Goal: Navigation & Orientation: Find specific page/section

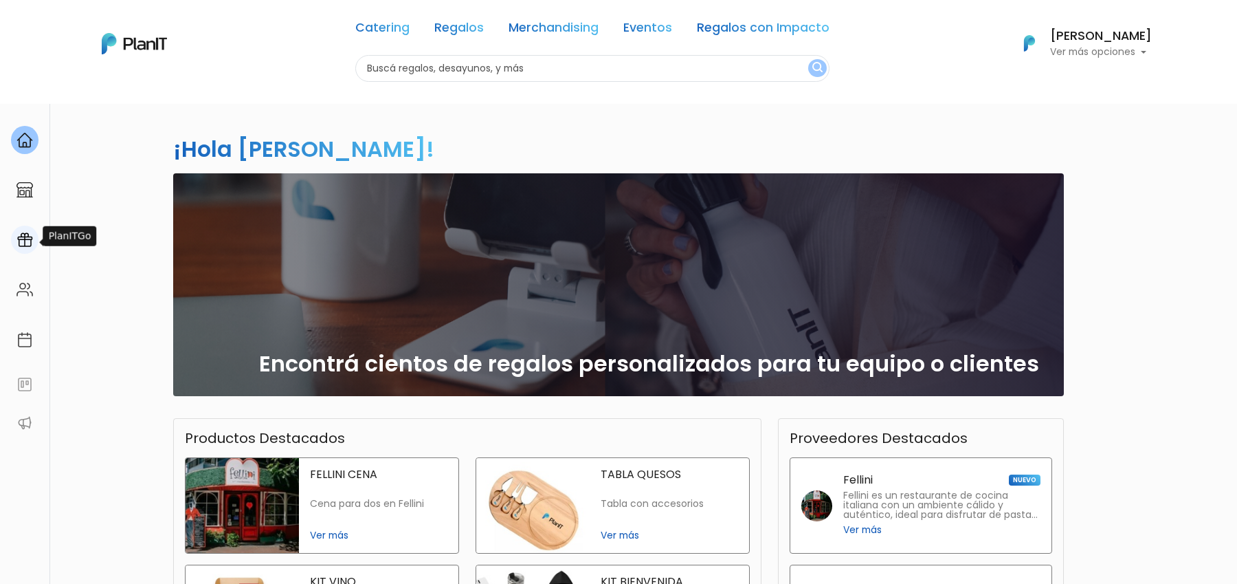
click at [19, 247] on img at bounding box center [24, 240] width 16 height 16
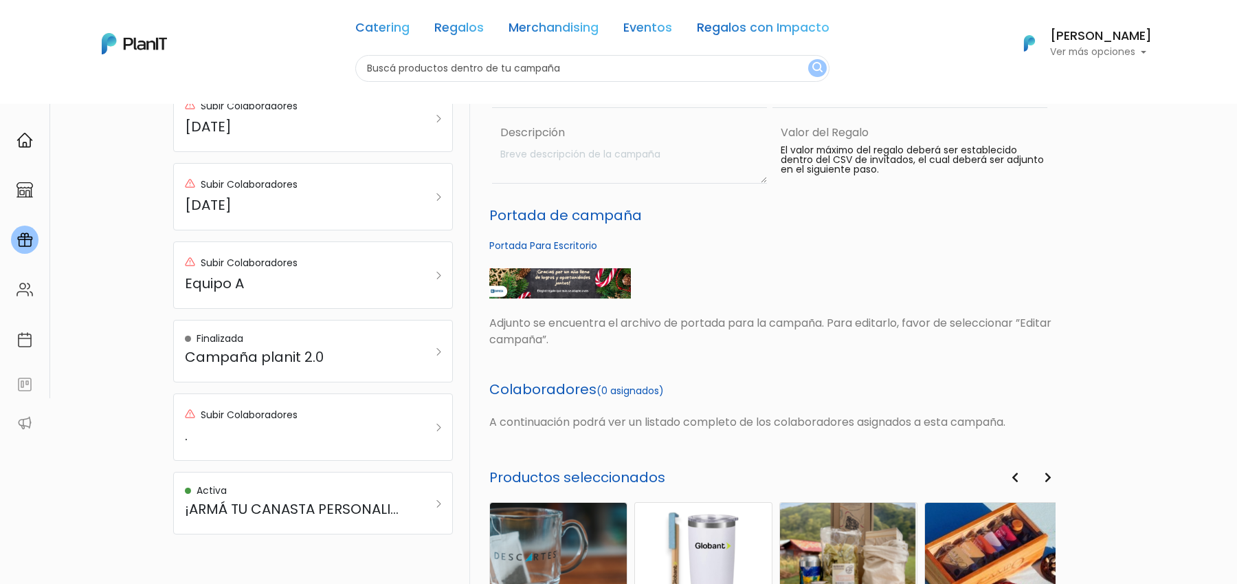
scroll to position [314, 0]
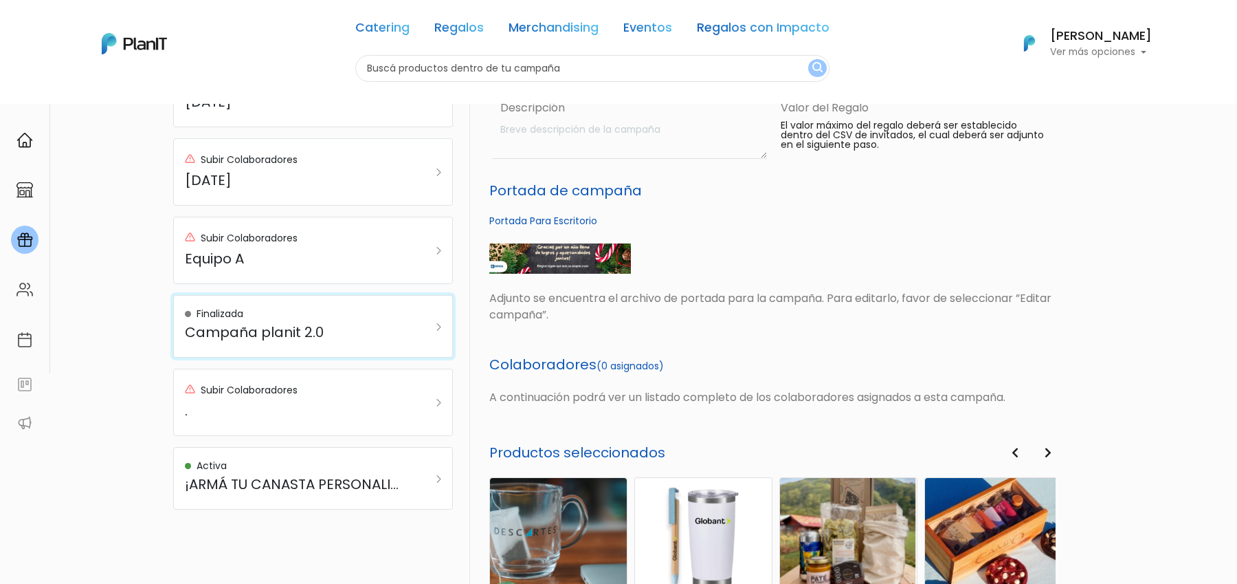
click at [324, 333] on h5 "Campaña planit 2.0" at bounding box center [294, 332] width 218 height 16
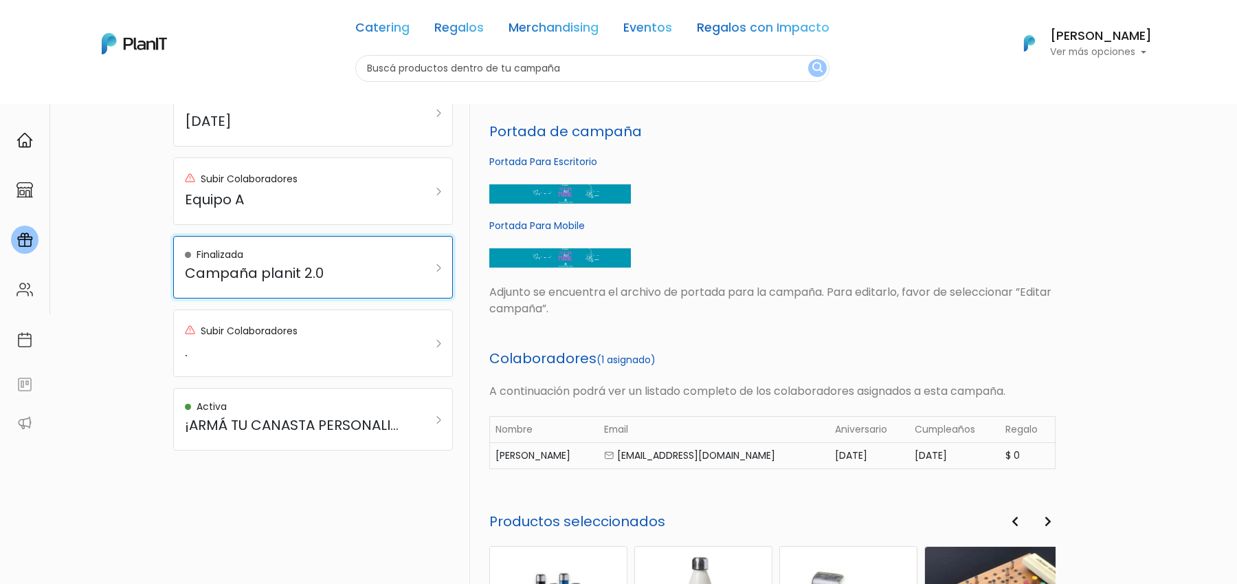
scroll to position [307, 0]
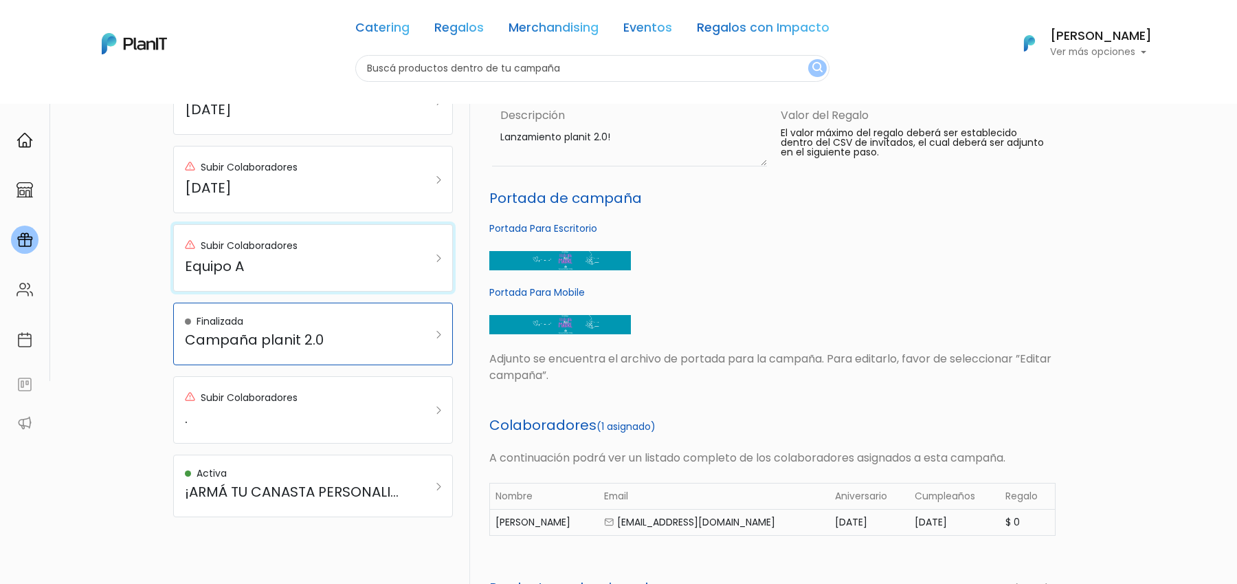
click at [324, 252] on div "Subir Colaboradores Equipo A" at bounding box center [294, 258] width 218 height 44
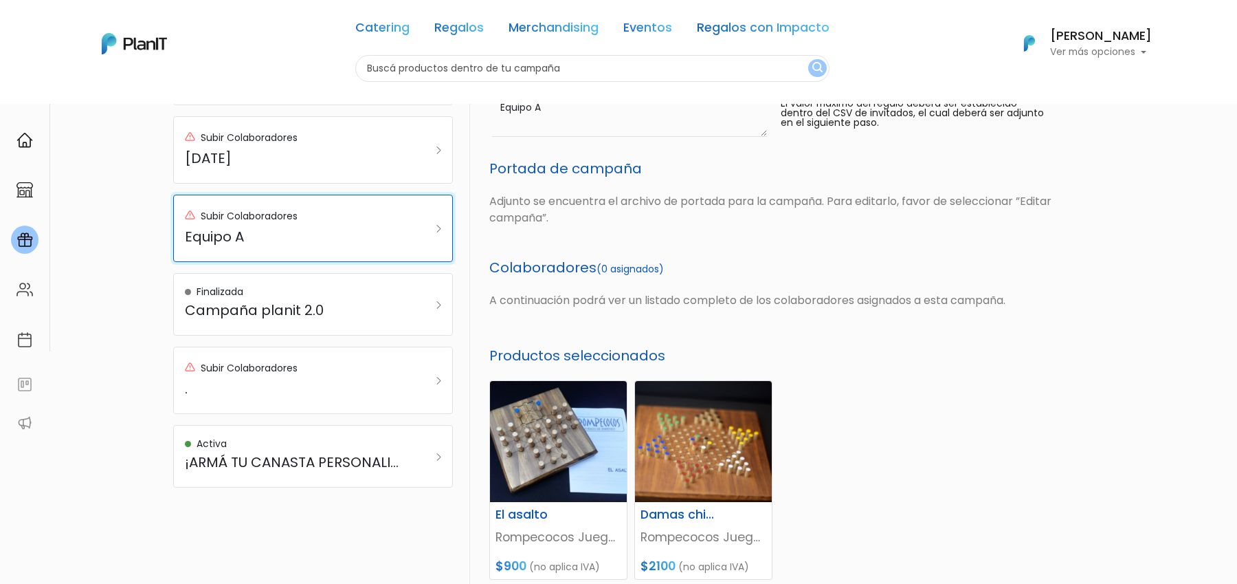
scroll to position [26, 0]
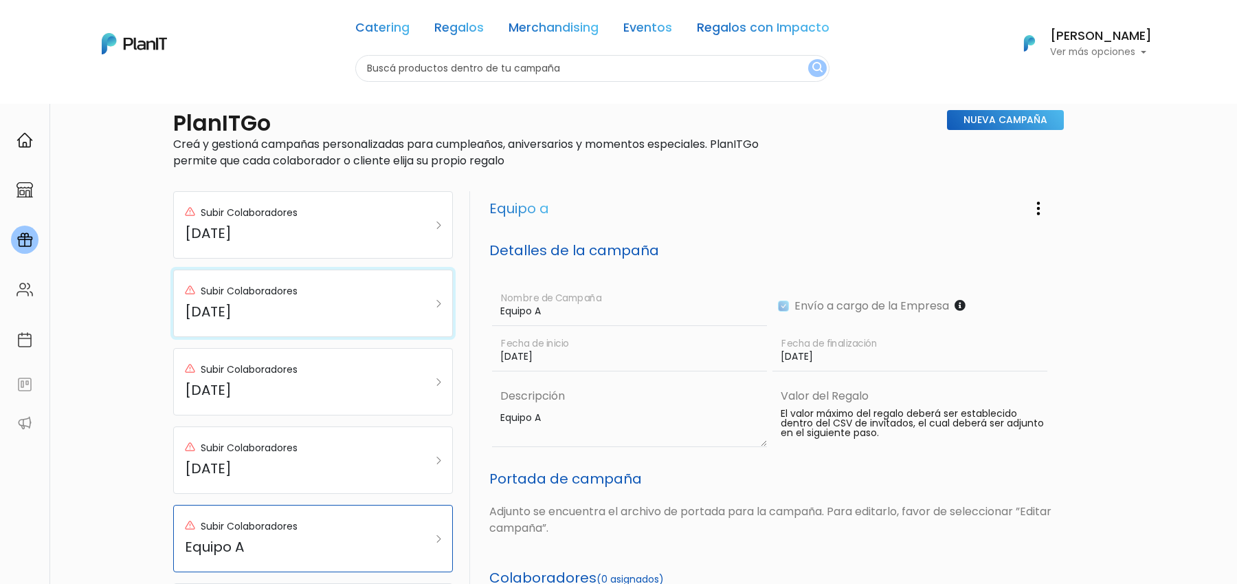
click at [288, 312] on h5 "Día del niño" at bounding box center [294, 311] width 218 height 16
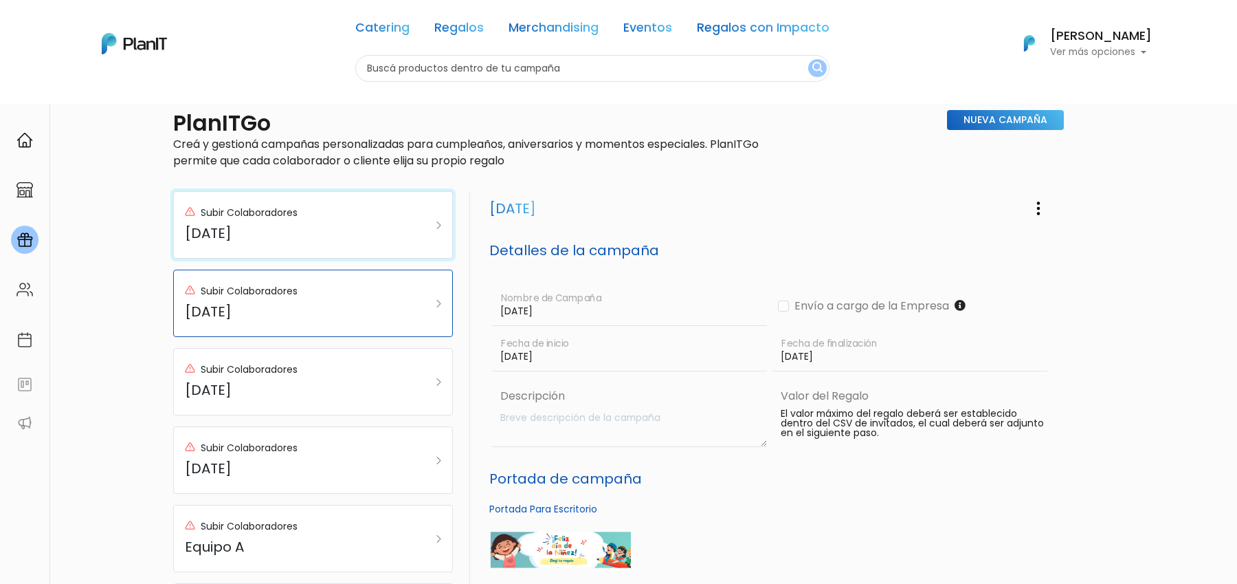
click at [318, 222] on div "Subir Colaboradores Fin de año" at bounding box center [294, 225] width 218 height 44
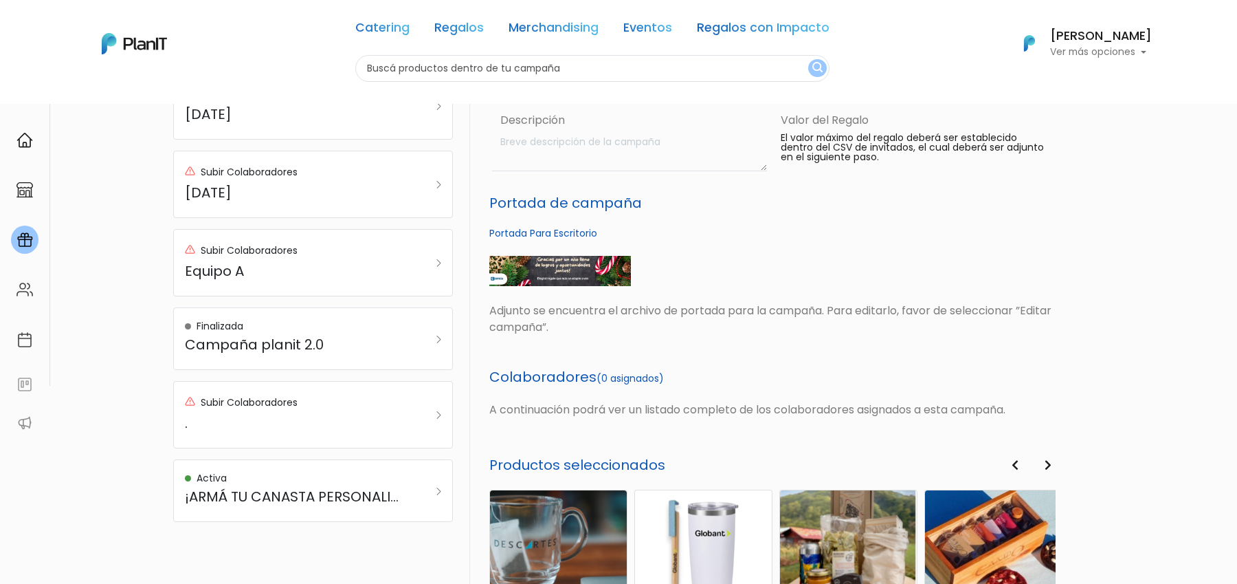
scroll to position [0, 0]
